Goal: Task Accomplishment & Management: Manage account settings

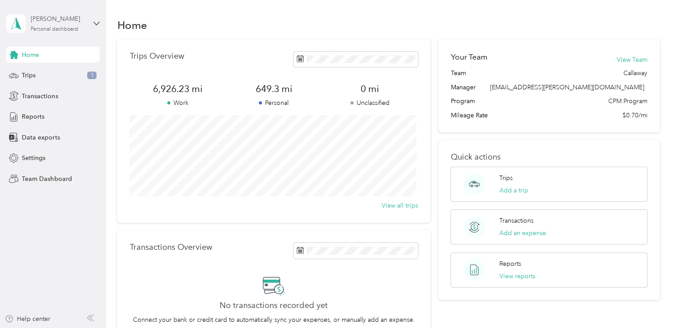
click at [72, 27] on div "Personal dashboard" at bounding box center [55, 29] width 48 height 5
click at [68, 74] on div "Team dashboard" at bounding box center [125, 68] width 225 height 16
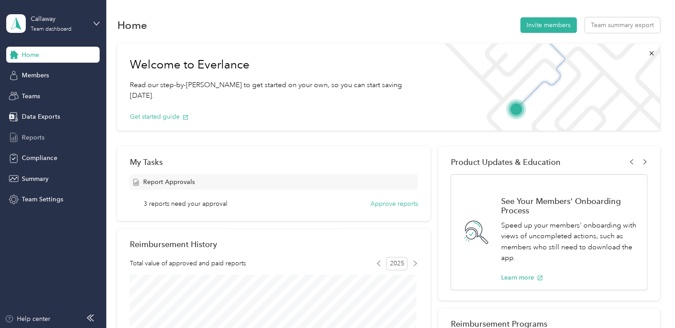
click at [40, 134] on span "Reports" at bounding box center [33, 137] width 23 height 9
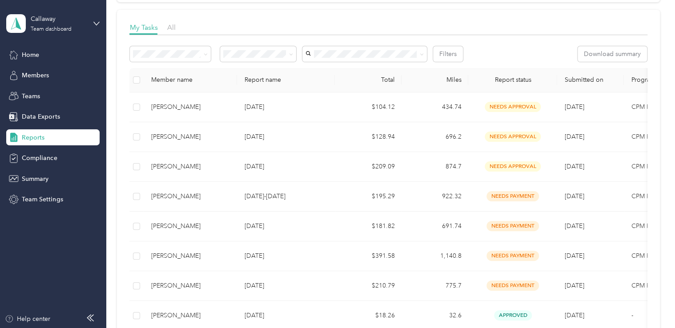
scroll to position [113, 0]
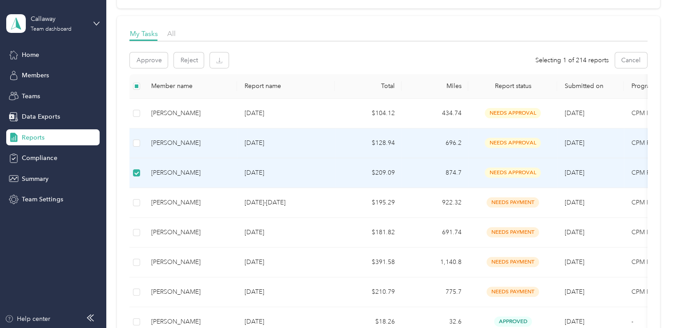
click at [140, 147] on td at bounding box center [136, 143] width 14 height 30
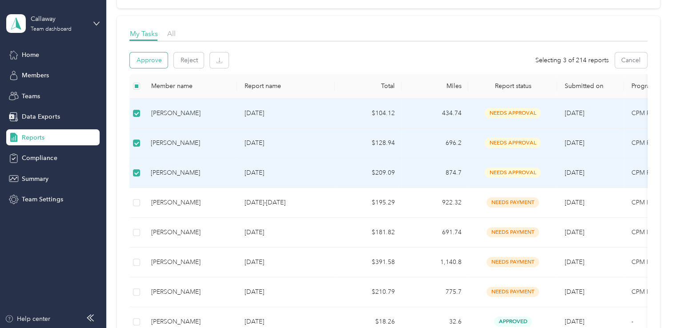
click at [160, 60] on button "Approve" at bounding box center [149, 60] width 38 height 16
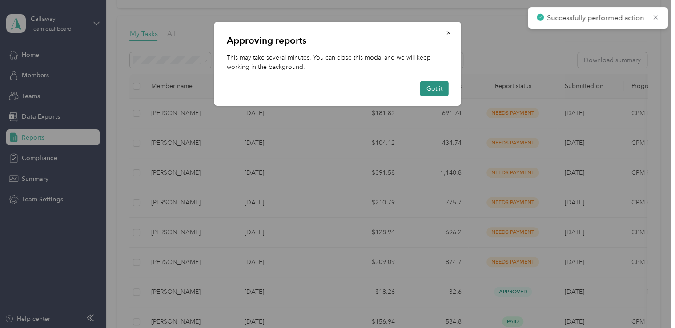
click at [426, 90] on button "Got it" at bounding box center [434, 89] width 28 height 16
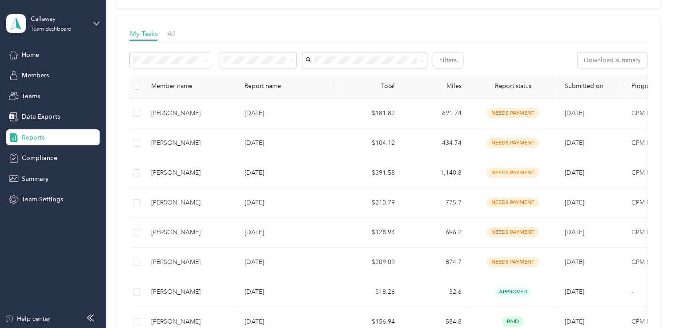
scroll to position [0, 0]
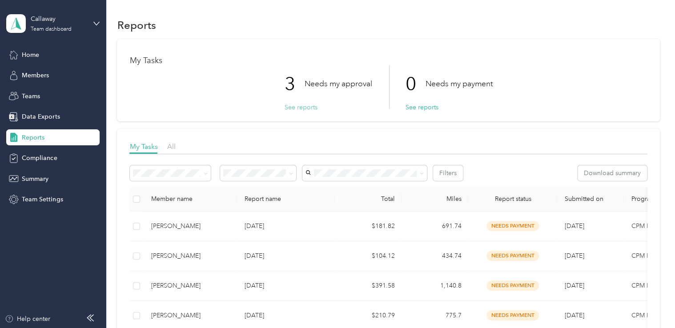
click at [306, 108] on button "See reports" at bounding box center [300, 107] width 33 height 9
